Goal: Task Accomplishment & Management: Use online tool/utility

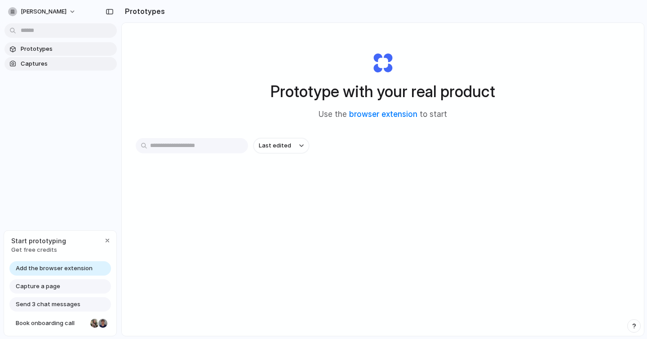
click at [54, 60] on span "Captures" at bounding box center [67, 63] width 93 height 9
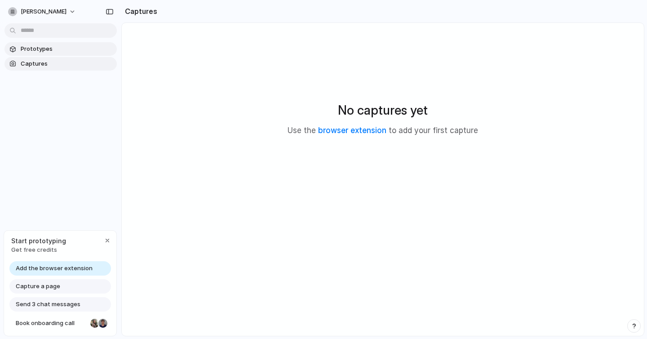
click at [48, 48] on span "Prototypes" at bounding box center [67, 49] width 93 height 9
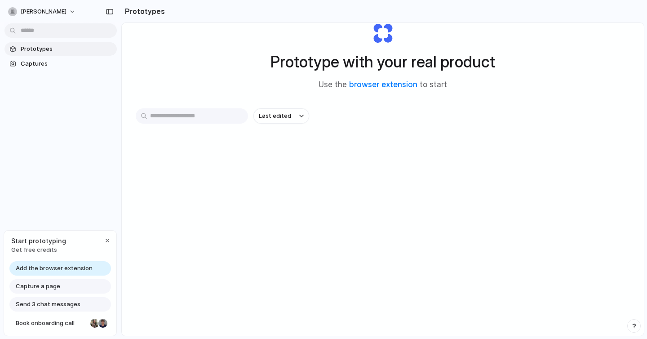
scroll to position [32, 0]
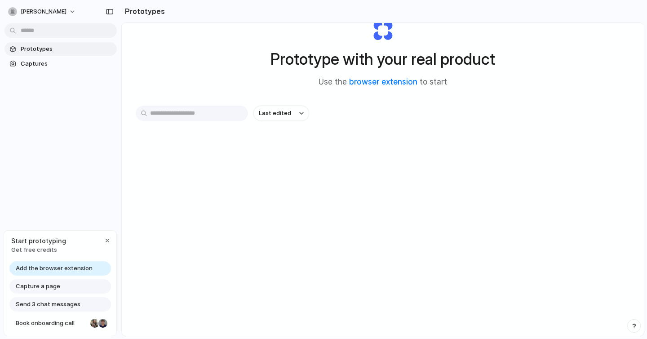
click at [36, 269] on span "Add the browser extension" at bounding box center [54, 268] width 77 height 9
click at [378, 81] on link "browser extension" at bounding box center [383, 81] width 68 height 9
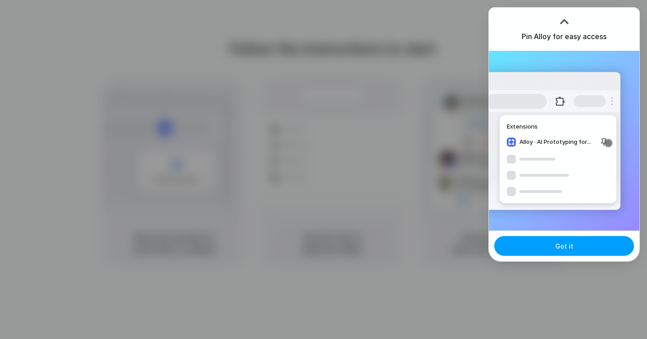
click at [581, 249] on button "Got it" at bounding box center [564, 246] width 140 height 20
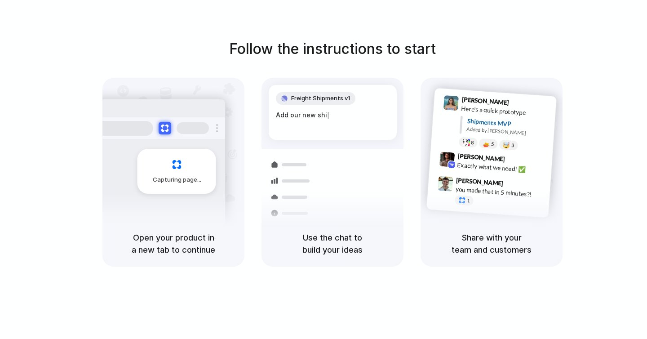
click at [562, 30] on div "Follow the instructions to start Capturing page Open your product in a new tab …" at bounding box center [332, 178] width 665 height 357
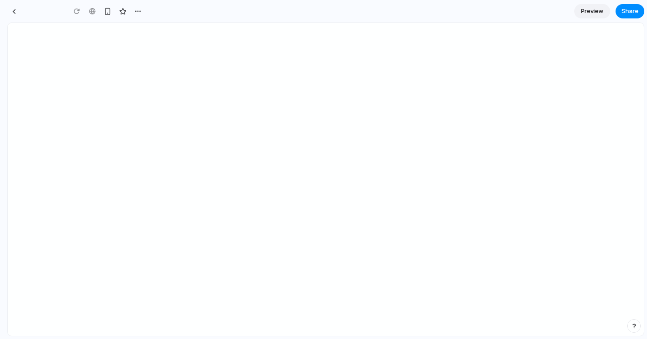
type input "**********"
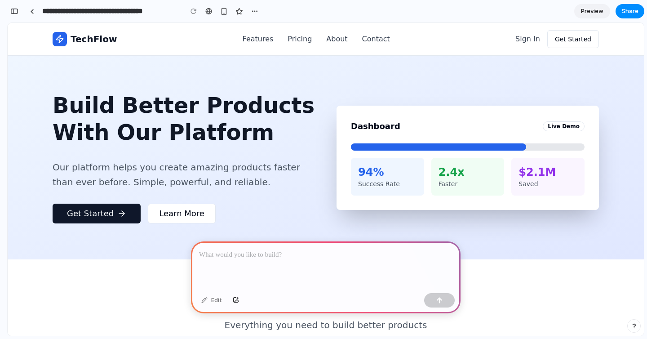
click at [236, 250] on p at bounding box center [326, 254] width 254 height 11
click at [445, 304] on button "button" at bounding box center [439, 300] width 31 height 14
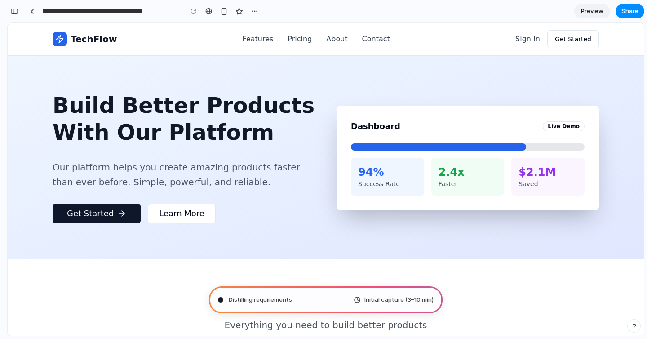
click at [296, 300] on div "Distilling requirements Initial capture (3–10 min)" at bounding box center [326, 299] width 234 height 27
click at [282, 305] on div "Initial capture (3–10 min)" at bounding box center [326, 299] width 234 height 27
click at [282, 305] on div "Mapping Initial capture (3–10 min)" at bounding box center [326, 299] width 234 height 27
click at [172, 132] on h1 "Build Better Products With Our Platform" at bounding box center [184, 119] width 263 height 54
type input "**********"
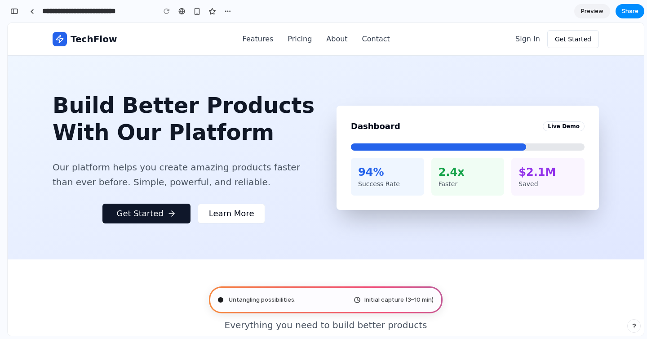
scroll to position [16, 0]
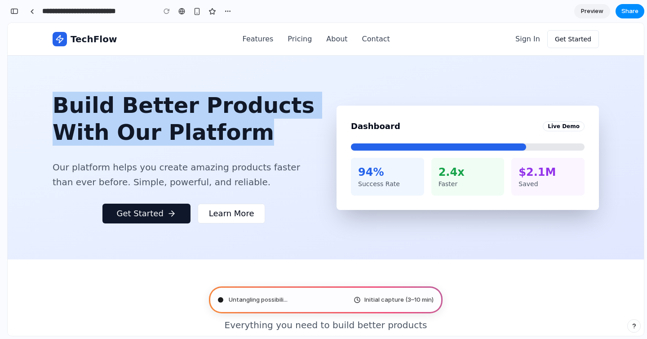
drag, startPoint x: 59, startPoint y: 103, endPoint x: 200, endPoint y: 147, distance: 147.6
click at [200, 147] on div "Build Better Products With Our Platform Our platform helps you create amazing p…" at bounding box center [184, 158] width 263 height 132
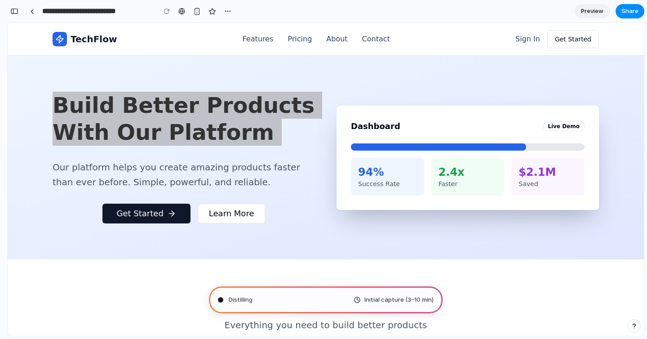
click at [275, 293] on div "Distilling Initial capture (3–10 min)" at bounding box center [326, 299] width 234 height 27
click at [280, 299] on span "Distilling requiremen" at bounding box center [258, 299] width 58 height 9
click at [361, 293] on div "Distilling requirements . Initial capture (3–10 min)" at bounding box center [326, 299] width 234 height 27
click at [337, 298] on div "Distilling requirements .. Initial capture (3–10 min)" at bounding box center [326, 299] width 234 height 27
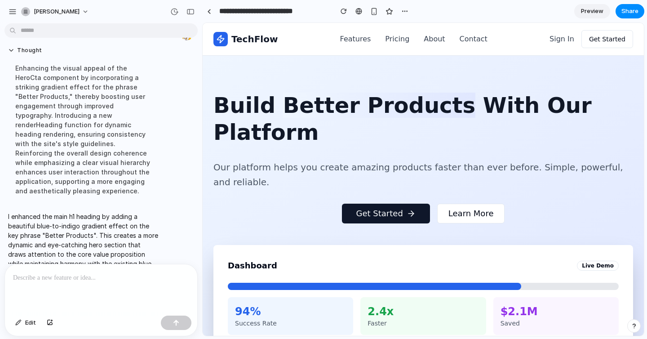
scroll to position [53, 0]
